Goal: Contribute content

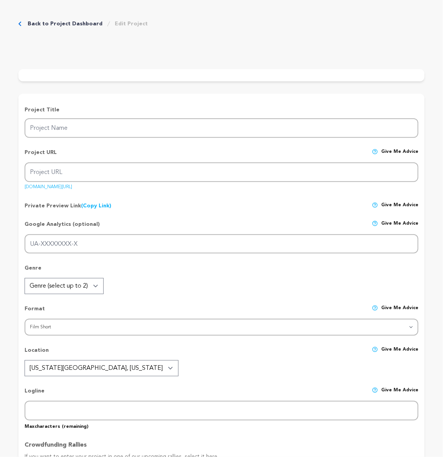
type input "Viktori"
type input "viktori-film"
type input "Former Soviet figure skater and ruthless coach, Viktoria, pushes her students t…"
type textarea "A powerful story intertwined with stunning figure skating. Your support will gi…"
type textarea "A portrait of a coach forged by the resilience required to pursue greatness and…"
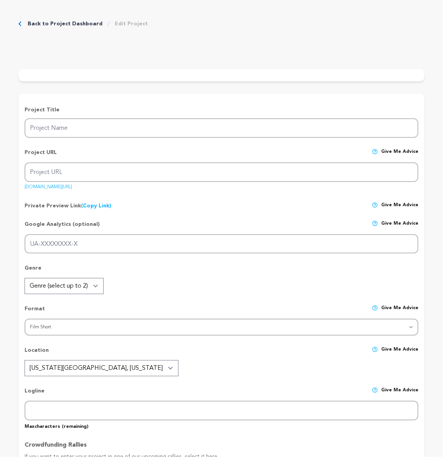
radio input "true"
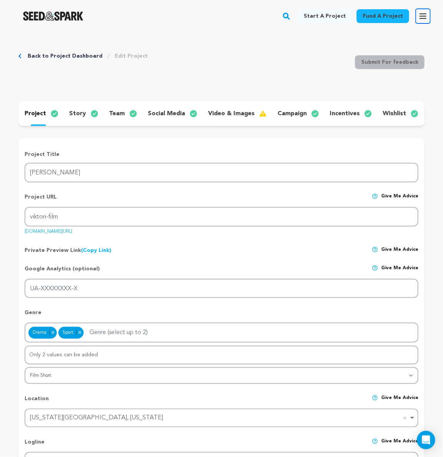
click at [426, 12] on icon "button" at bounding box center [422, 16] width 9 height 9
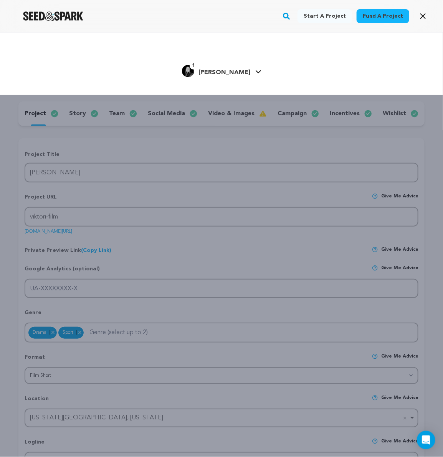
click at [194, 68] on img "Jessica T.'s Profile" at bounding box center [188, 71] width 12 height 12
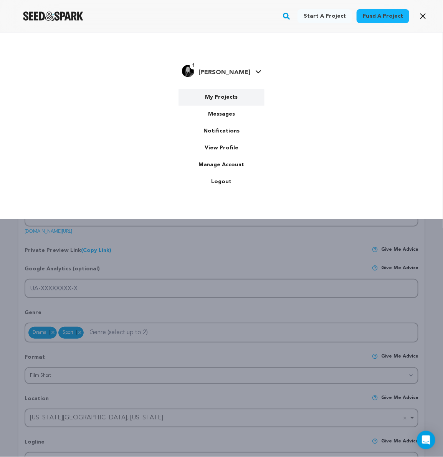
click at [223, 99] on link "My Projects" at bounding box center [221, 97] width 86 height 17
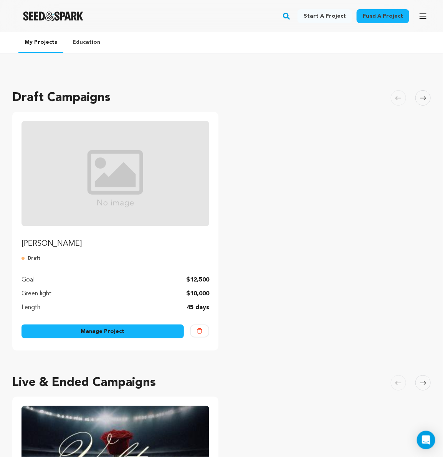
click at [81, 232] on link "[PERSON_NAME]" at bounding box center [115, 185] width 188 height 128
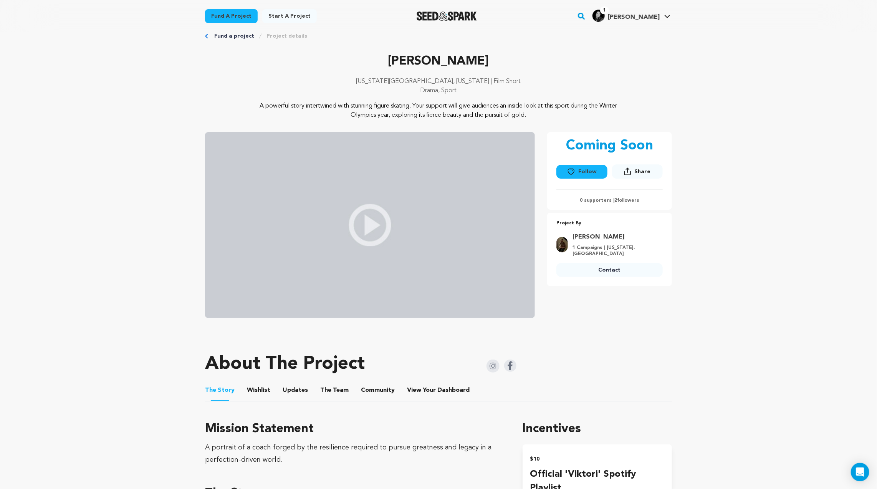
scroll to position [24, 0]
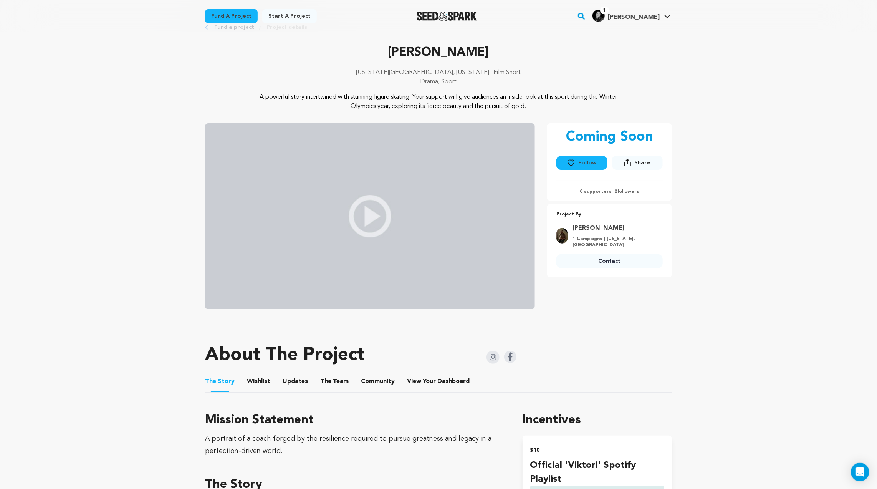
click at [269, 378] on ul "The Story The Story Wishlist Wishlist Updates Updates The Team The Team Communi…" at bounding box center [438, 381] width 467 height 22
click at [294, 382] on button "Updates" at bounding box center [295, 382] width 18 height 18
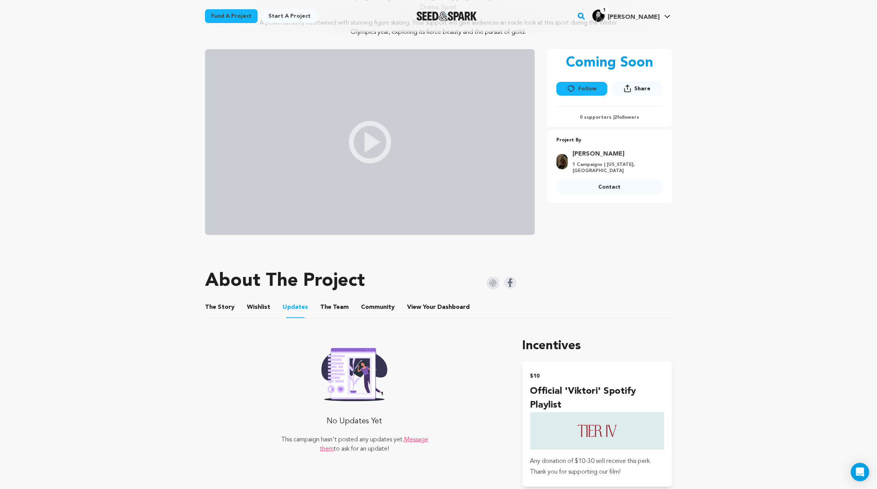
click at [251, 304] on button "Wishlist" at bounding box center [258, 308] width 18 height 18
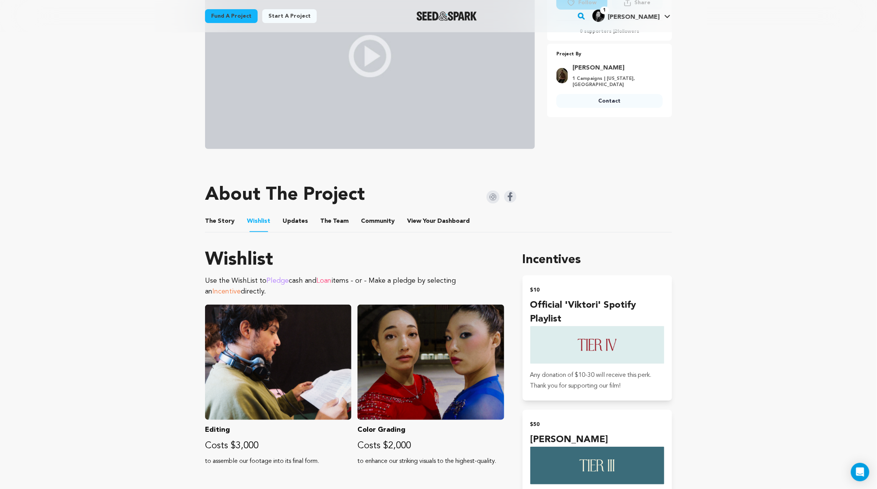
scroll to position [185, 0]
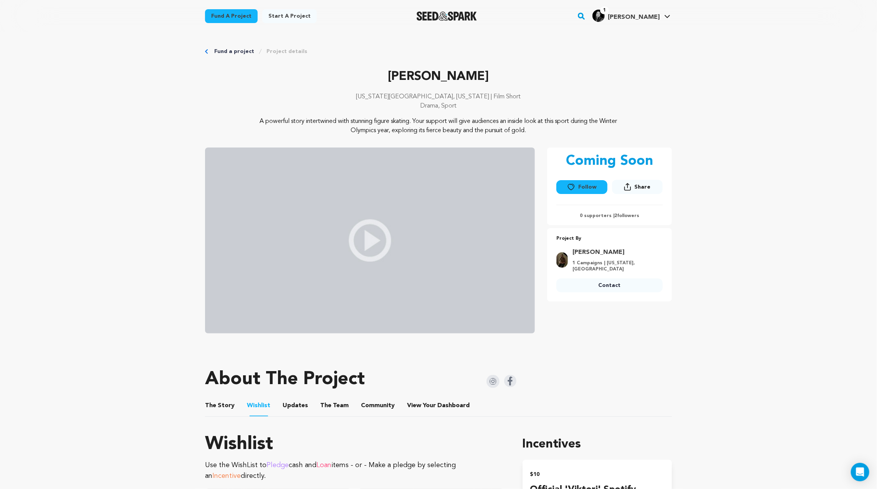
click at [223, 403] on button "The Story" at bounding box center [220, 407] width 18 height 18
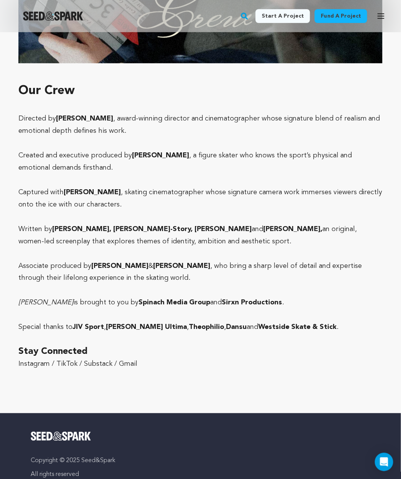
scroll to position [2213, 0]
